Goal: Find specific page/section: Find specific page/section

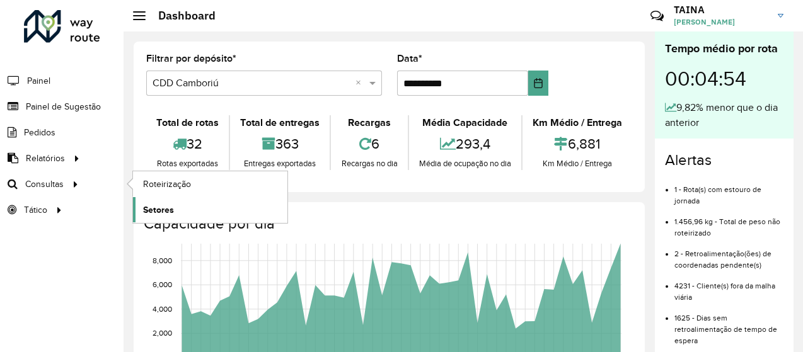
click at [172, 211] on span "Setores" at bounding box center [158, 210] width 31 height 13
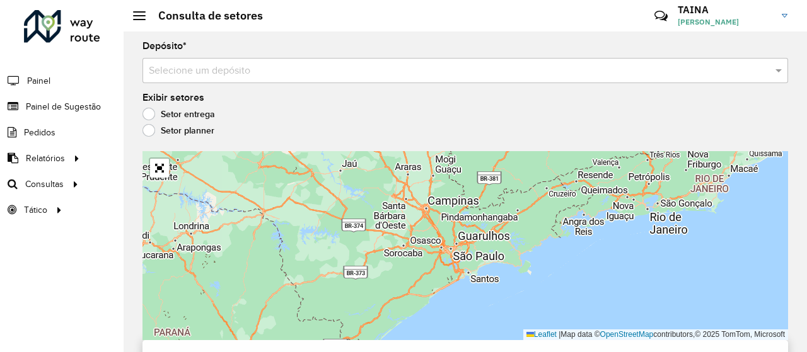
click at [223, 77] on input "text" at bounding box center [453, 71] width 608 height 15
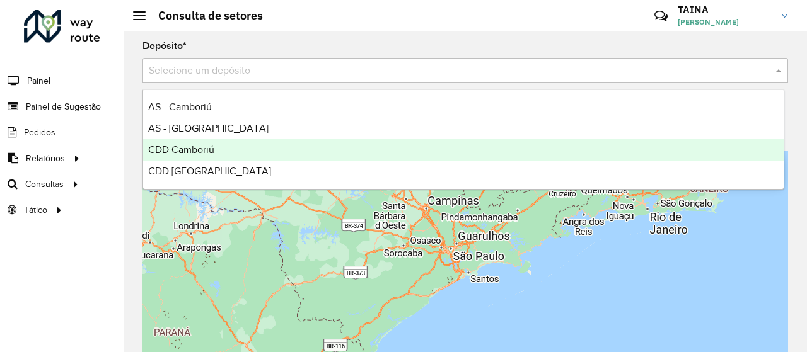
click at [218, 152] on div "CDD Camboriú" at bounding box center [463, 149] width 641 height 21
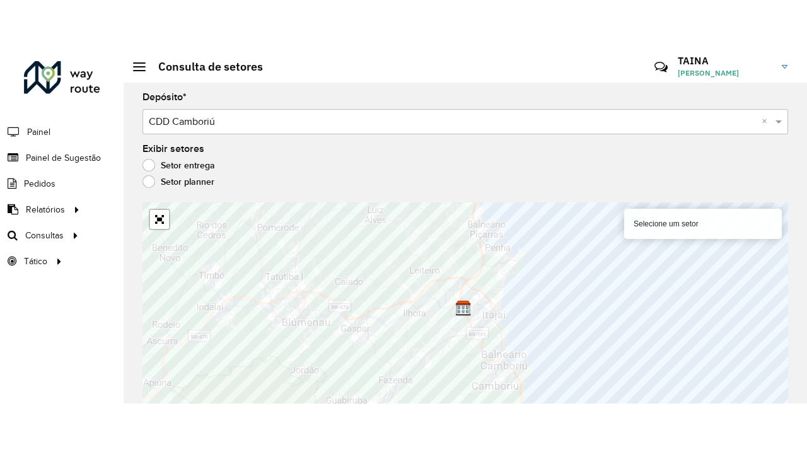
scroll to position [9, 0]
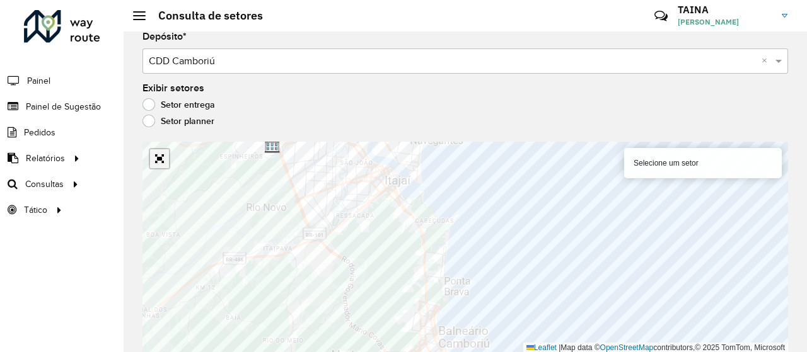
click at [164, 157] on link "Abrir mapa em tela cheia" at bounding box center [159, 158] width 19 height 19
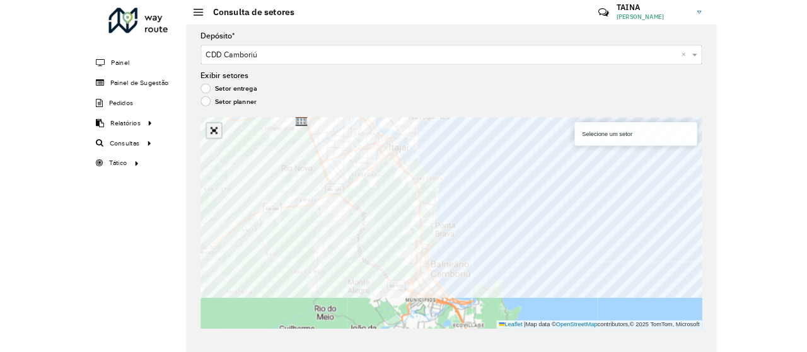
scroll to position [0, 0]
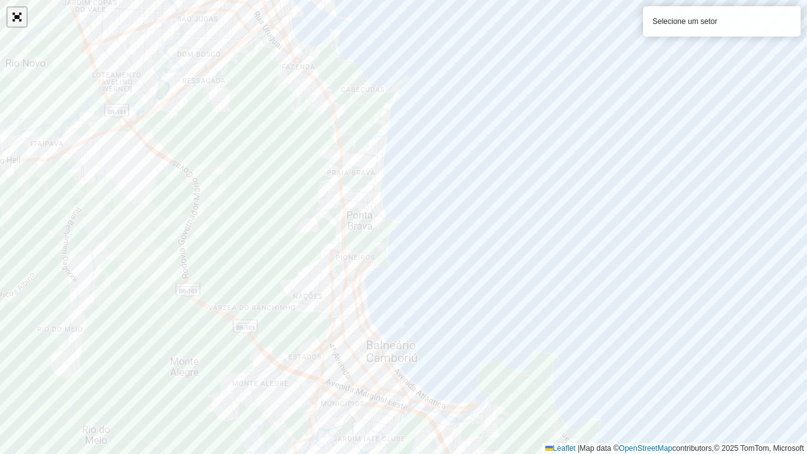
click at [16, 21] on link "Abrir mapa em tela cheia" at bounding box center [17, 17] width 19 height 19
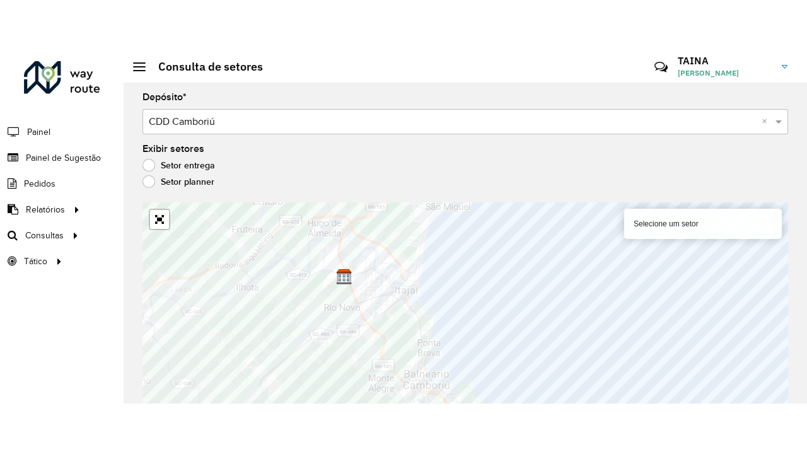
scroll to position [9, 0]
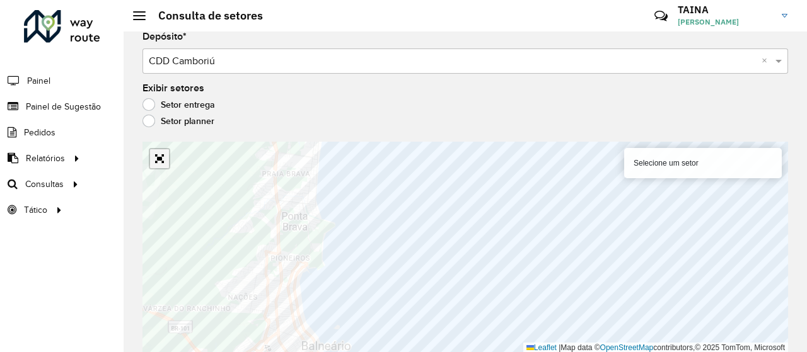
click at [159, 162] on link "Abrir mapa em tela cheia" at bounding box center [159, 158] width 19 height 19
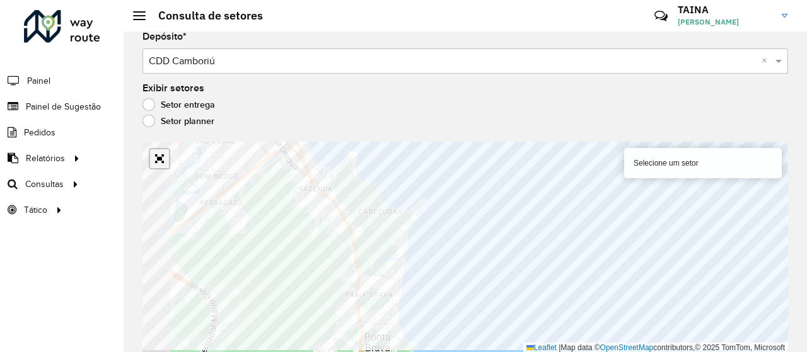
scroll to position [0, 0]
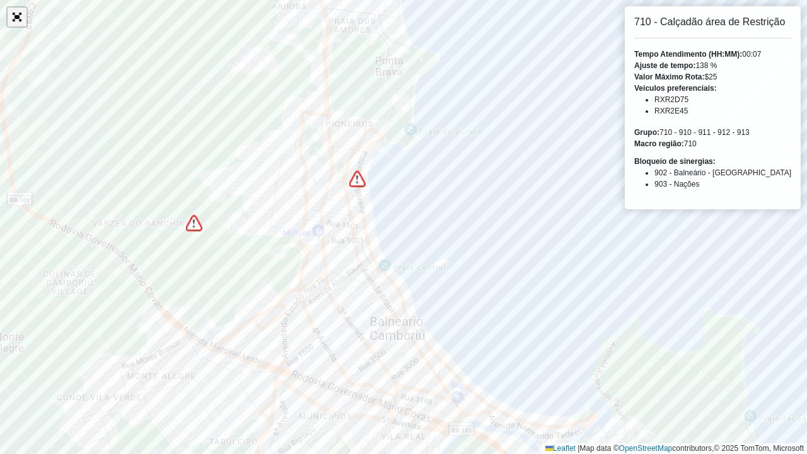
click at [15, 18] on link "Abrir mapa em tela cheia" at bounding box center [17, 17] width 19 height 19
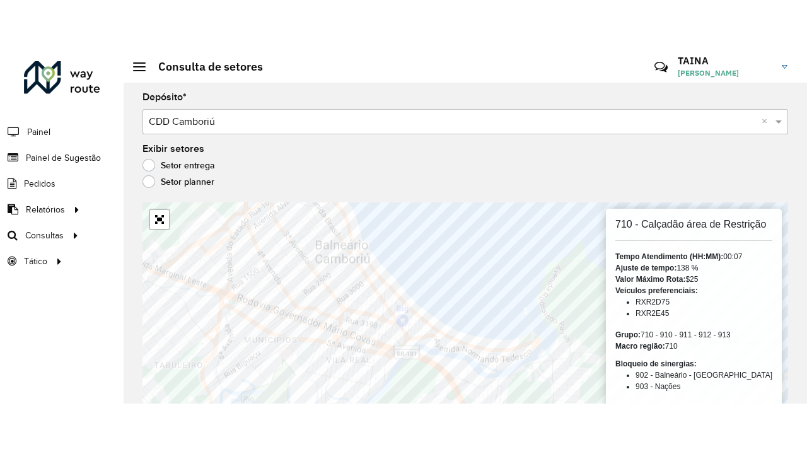
scroll to position [9, 0]
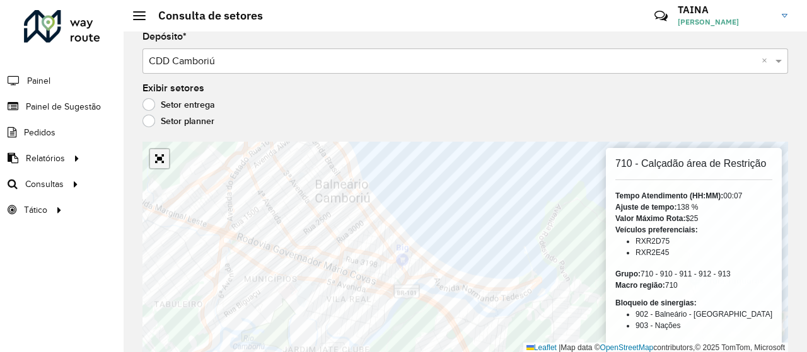
click at [159, 163] on link "Abrir mapa em tela cheia" at bounding box center [159, 158] width 19 height 19
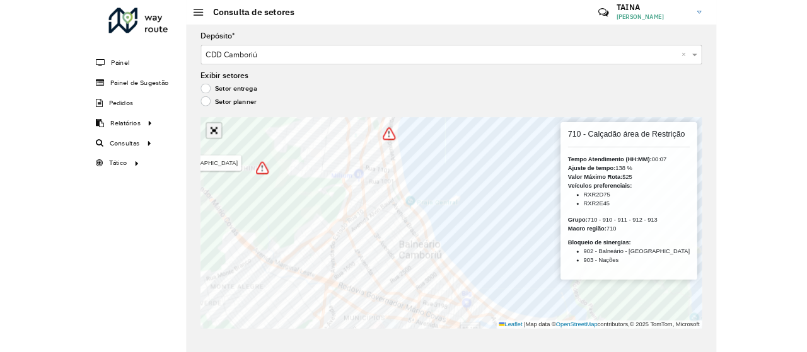
scroll to position [0, 0]
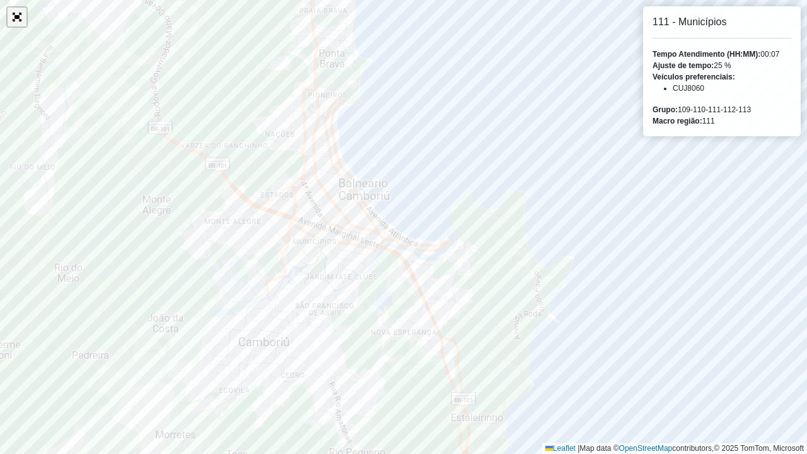
click at [9, 21] on link "Abrir mapa em tela cheia" at bounding box center [17, 17] width 19 height 19
